Goal: Task Accomplishment & Management: Complete application form

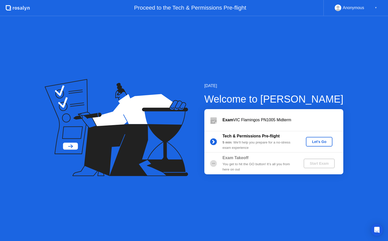
click at [254, 124] on div "Exam VIC Flamingos PN1005 Midterm" at bounding box center [273, 120] width 139 height 22
click at [314, 140] on div "Let's Go" at bounding box center [319, 142] width 22 height 4
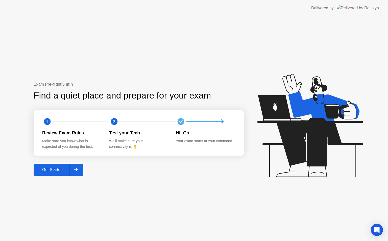
click at [77, 143] on div "Make sure you know what is expected of you during the test." at bounding box center [71, 143] width 59 height 11
click at [58, 172] on div "Get Started" at bounding box center [52, 169] width 35 height 5
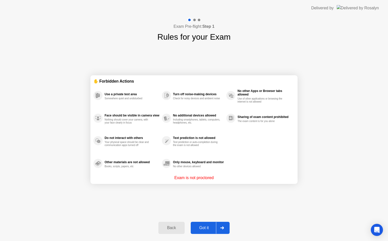
click at [206, 229] on div "Got it" at bounding box center [204, 228] width 24 height 5
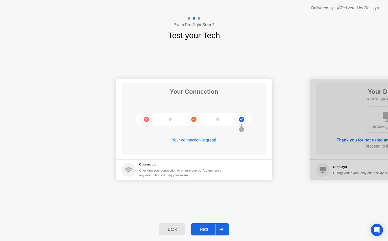
click at [347, 133] on div at bounding box center [388, 129] width 157 height 101
click at [203, 229] on div "Next" at bounding box center [204, 229] width 22 height 5
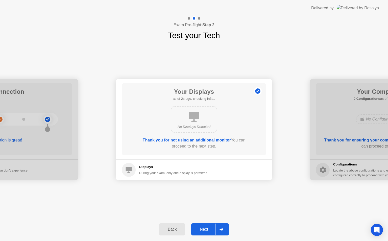
click at [203, 229] on div "Next" at bounding box center [204, 229] width 22 height 5
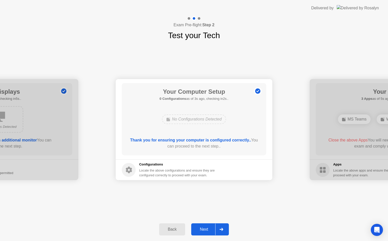
click at [203, 229] on div "Next" at bounding box center [204, 229] width 22 height 5
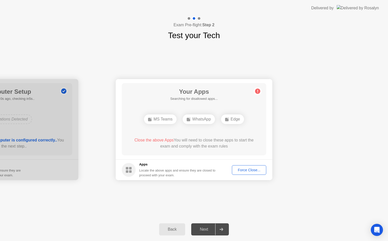
click at [328, 232] on div "Back Next" at bounding box center [194, 229] width 388 height 23
click at [158, 119] on div "MS Teams" at bounding box center [160, 119] width 33 height 10
click at [234, 118] on div "Edge" at bounding box center [232, 119] width 23 height 10
click at [248, 170] on div "Force Close..." at bounding box center [249, 170] width 31 height 4
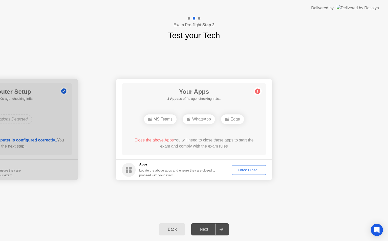
click at [257, 168] on div "Force Close..." at bounding box center [249, 170] width 31 height 4
click at [256, 93] on icon at bounding box center [258, 91] width 8 height 8
click at [248, 168] on div "Force Close..." at bounding box center [249, 170] width 31 height 4
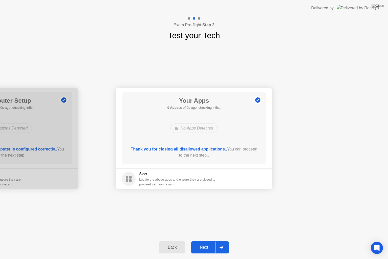
click at [207, 241] on div "Next" at bounding box center [204, 247] width 22 height 5
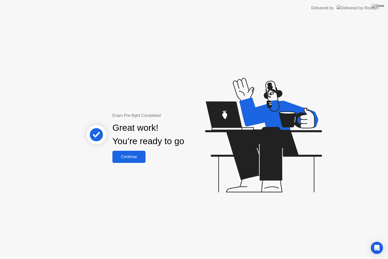
click at [121, 153] on button "Continue" at bounding box center [128, 157] width 33 height 12
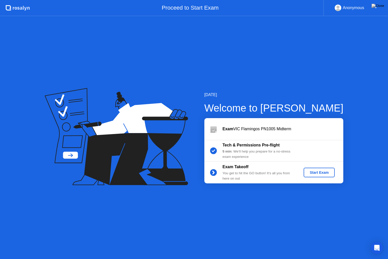
click at [311, 174] on div "Start Exam" at bounding box center [319, 172] width 27 height 4
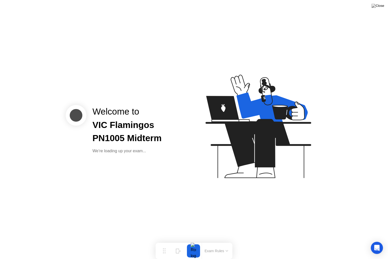
click at [163, 157] on div "Welcome to VIC Flamingos PN1005 Midterm We’re loading up your exam..." at bounding box center [194, 129] width 388 height 259
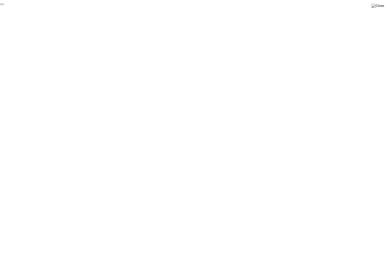
click div "End Proctoring Session"
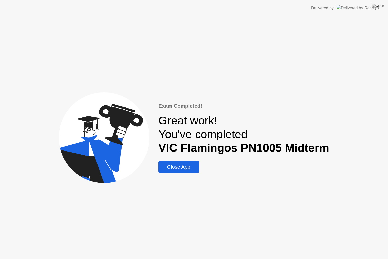
click at [178, 168] on div "Close App" at bounding box center [178, 167] width 37 height 6
